Goal: Task Accomplishment & Management: Manage account settings

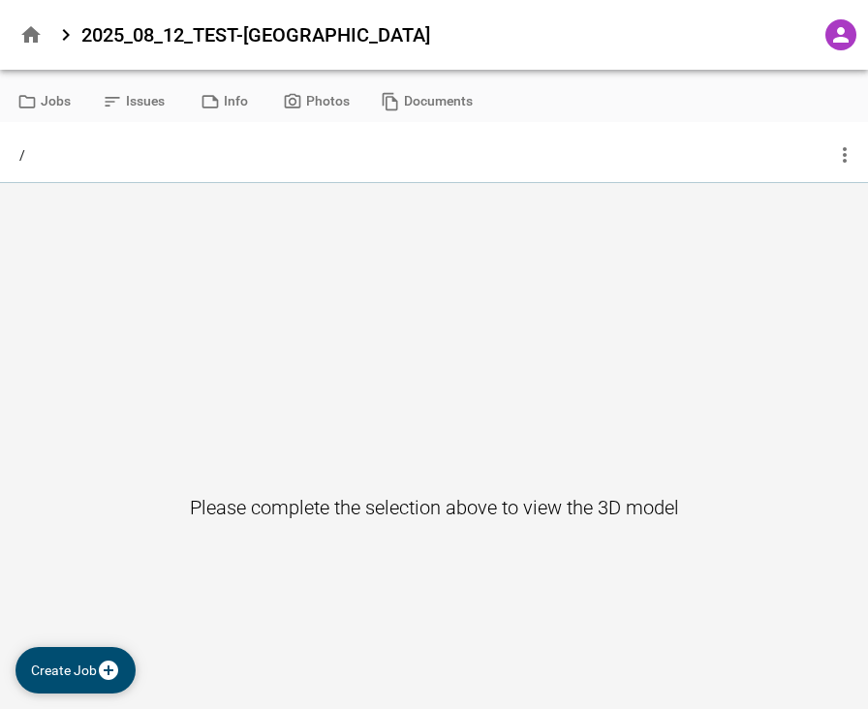
type input "****"
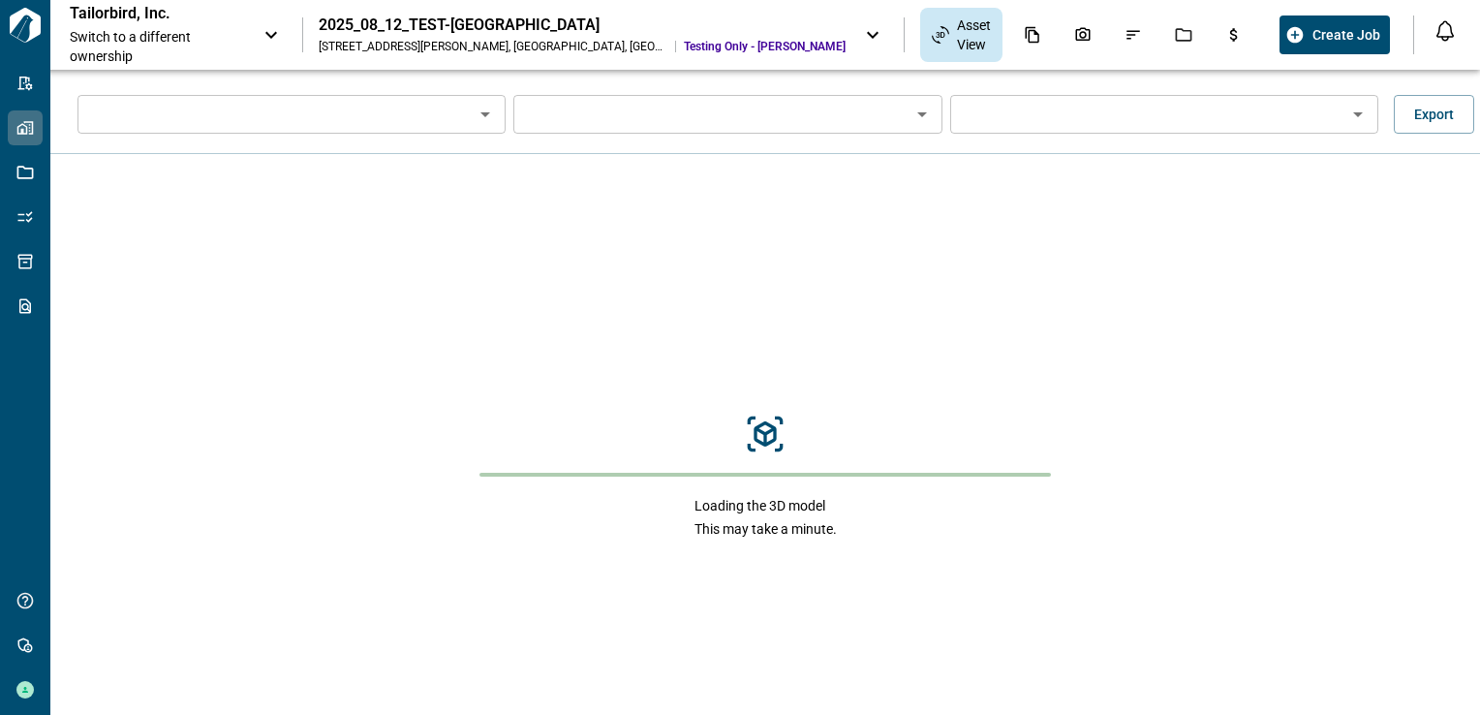
type input "****"
type input "**********"
